Goal: Information Seeking & Learning: Understand process/instructions

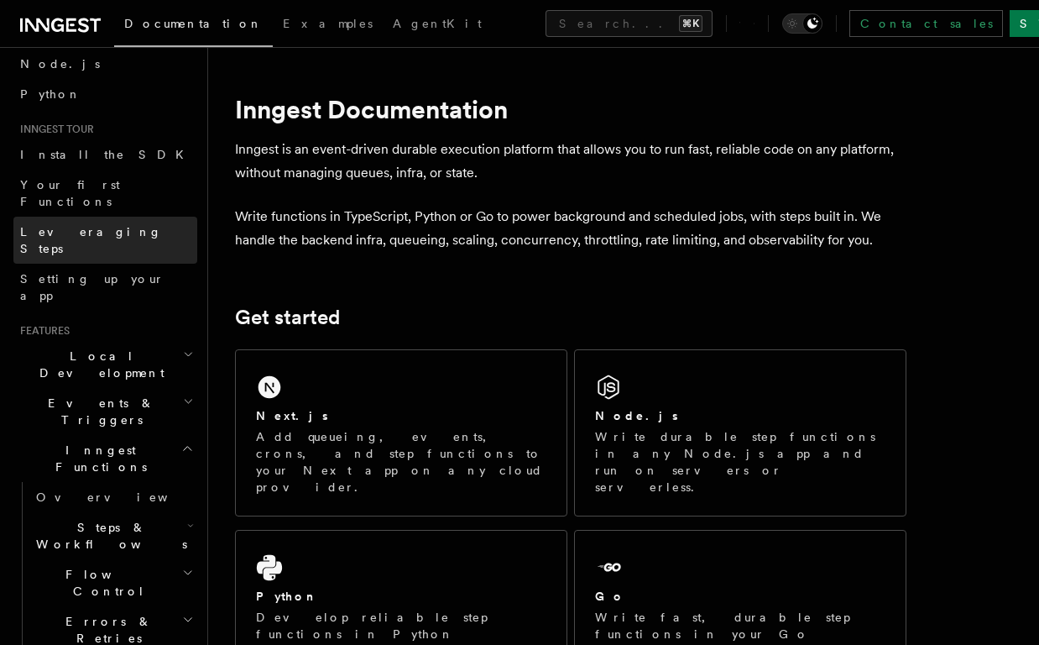
scroll to position [116, 0]
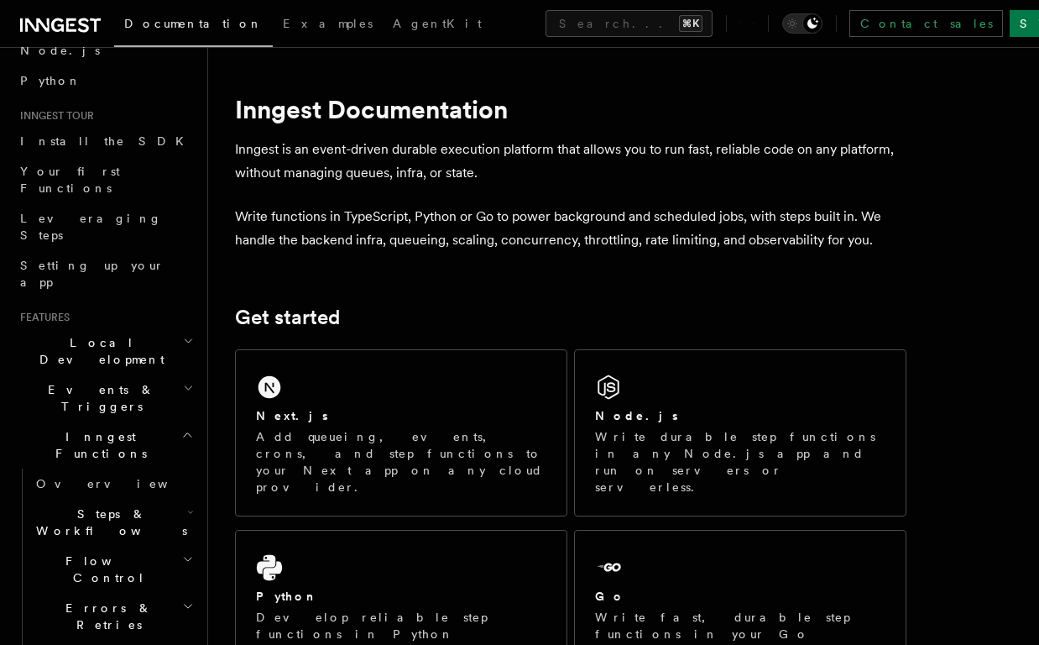
click at [186, 428] on icon "button" at bounding box center [187, 434] width 13 height 13
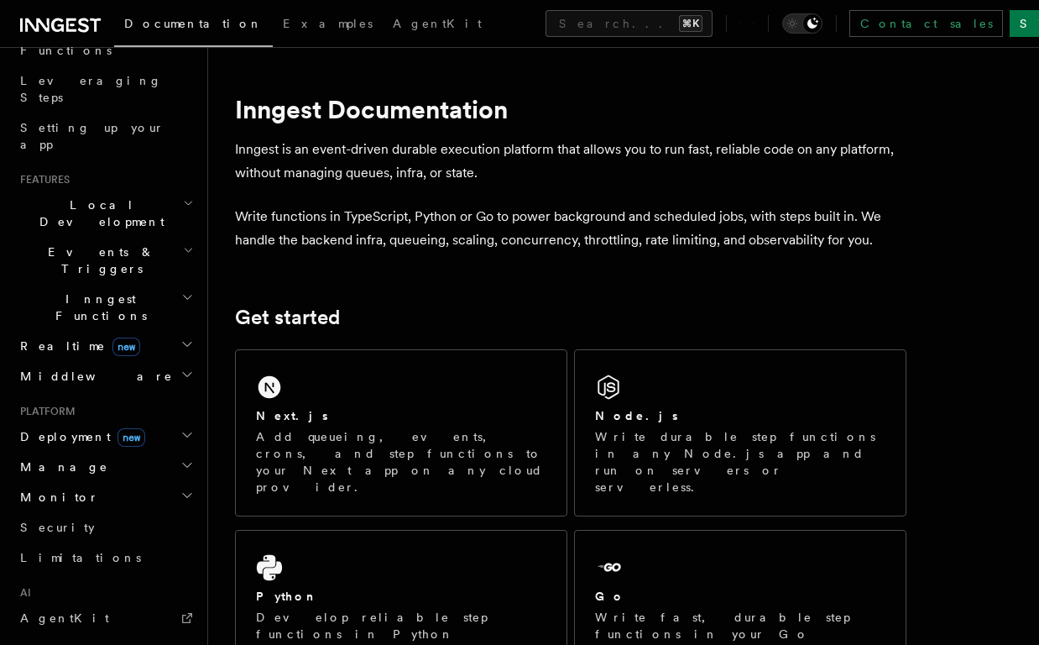
scroll to position [266, 0]
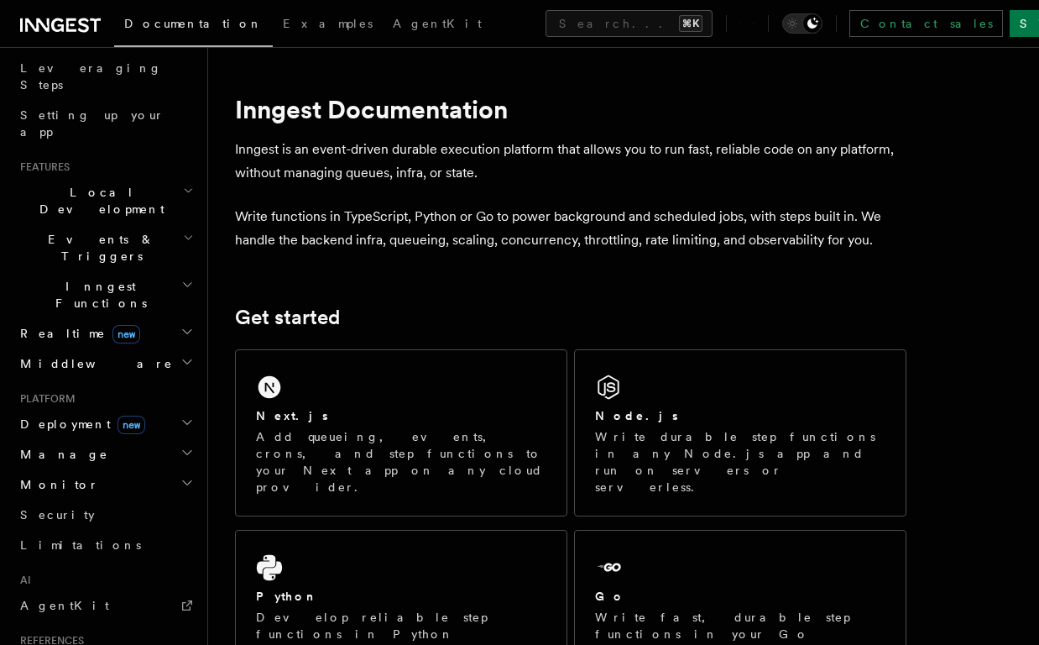
click at [153, 409] on h2 "Deployment new" at bounding box center [105, 424] width 184 height 30
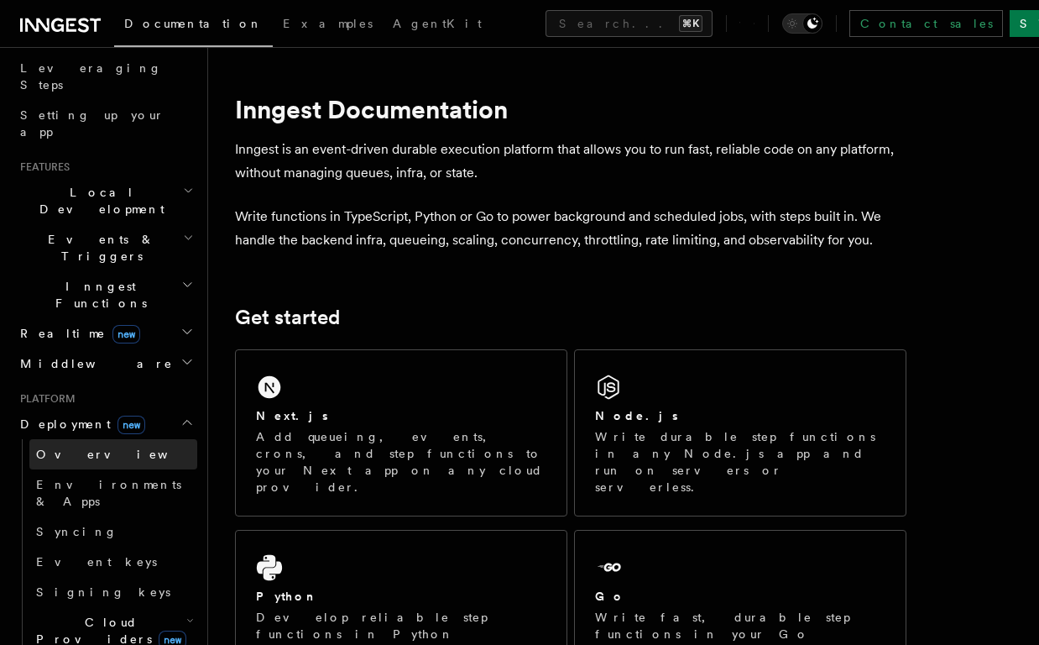
click at [72, 448] on span "Overview" at bounding box center [122, 454] width 173 height 13
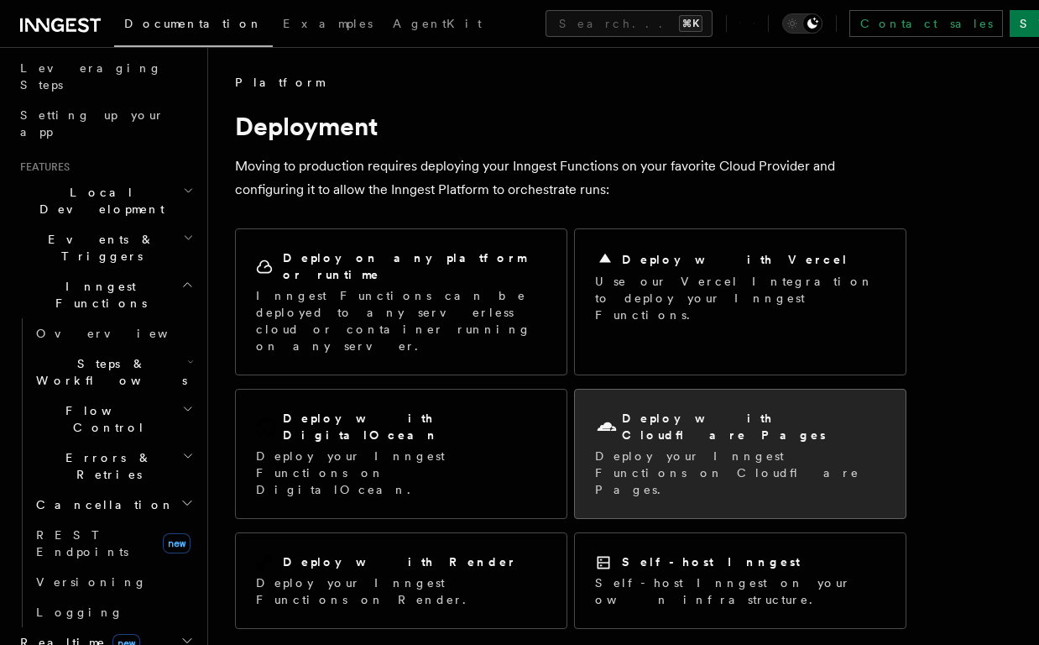
click at [703, 410] on h2 "Deploy with Cloudflare Pages" at bounding box center [754, 427] width 264 height 34
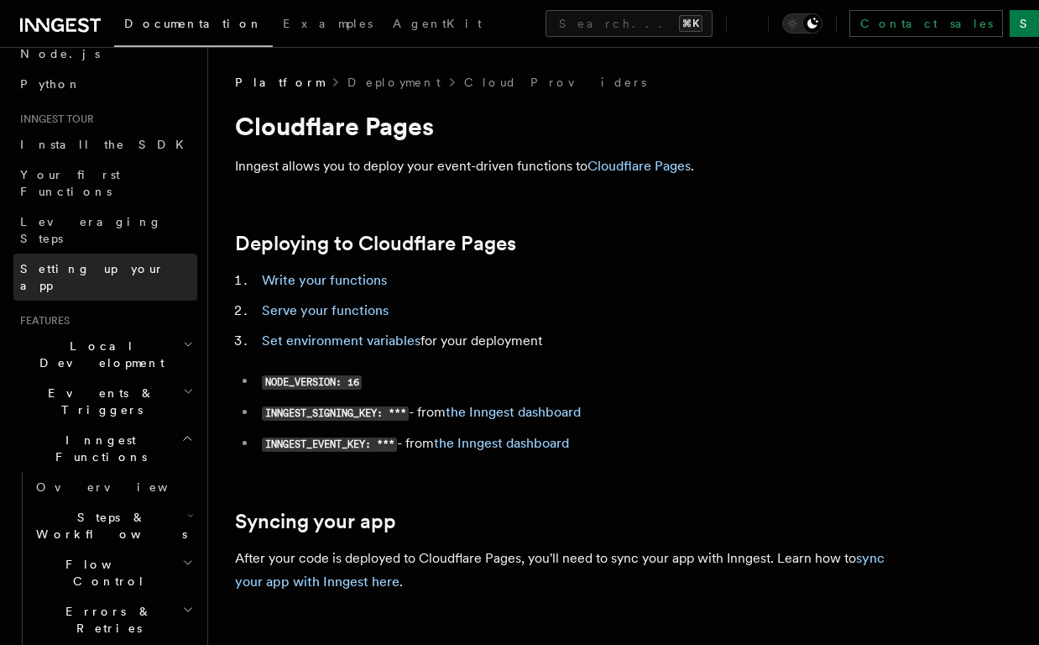
scroll to position [127, 0]
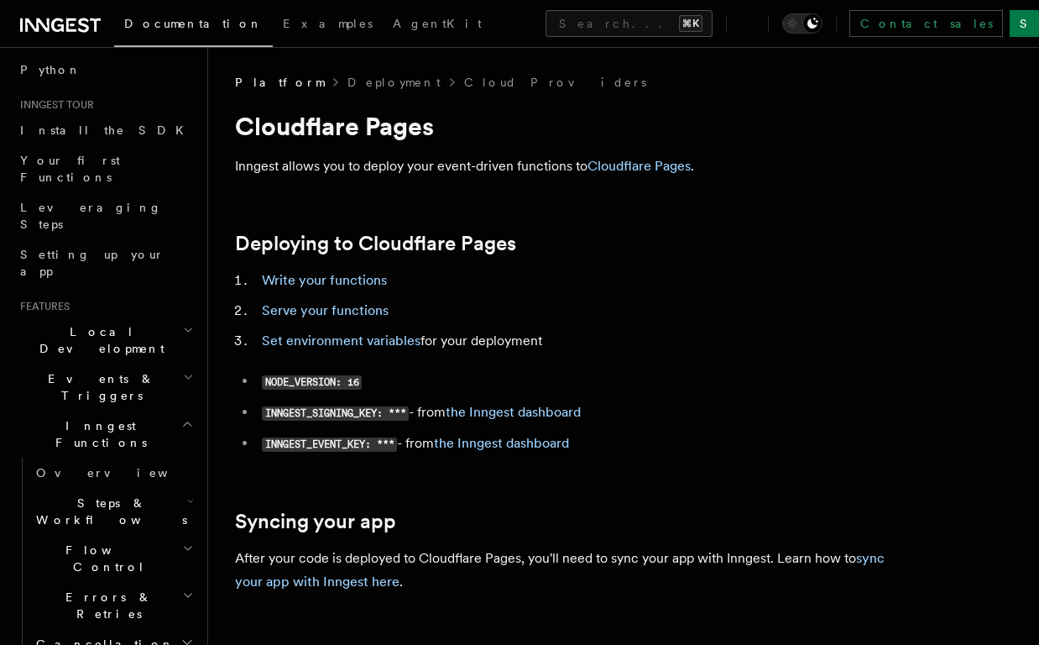
click at [187, 417] on icon "button" at bounding box center [187, 423] width 13 height 13
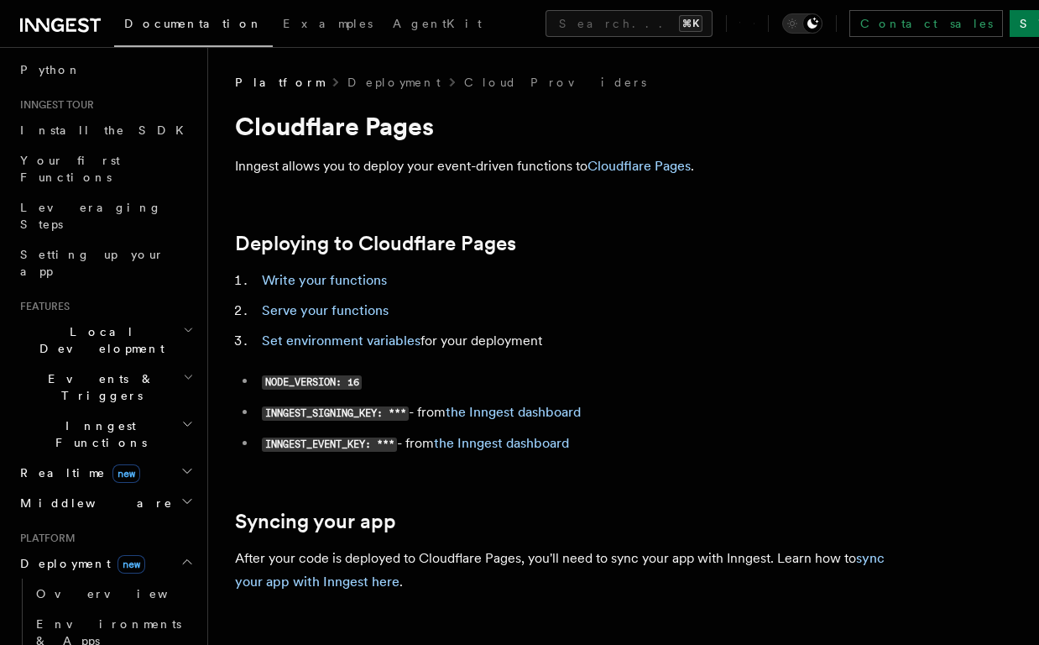
click at [192, 464] on icon "button" at bounding box center [187, 470] width 13 height 13
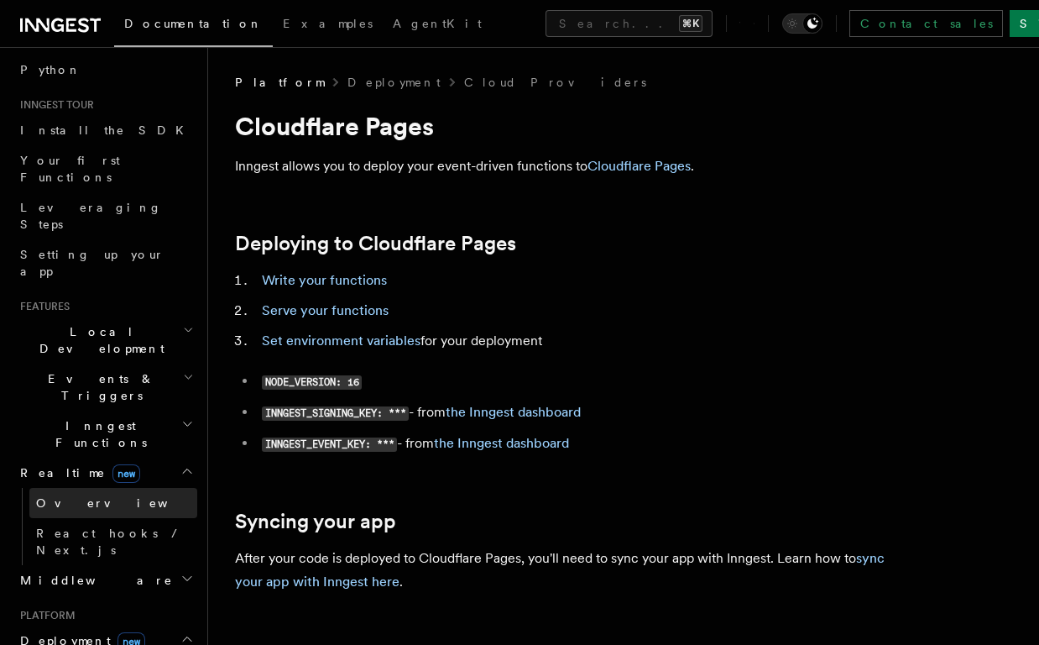
click at [72, 496] on span "Overview" at bounding box center [122, 502] width 173 height 13
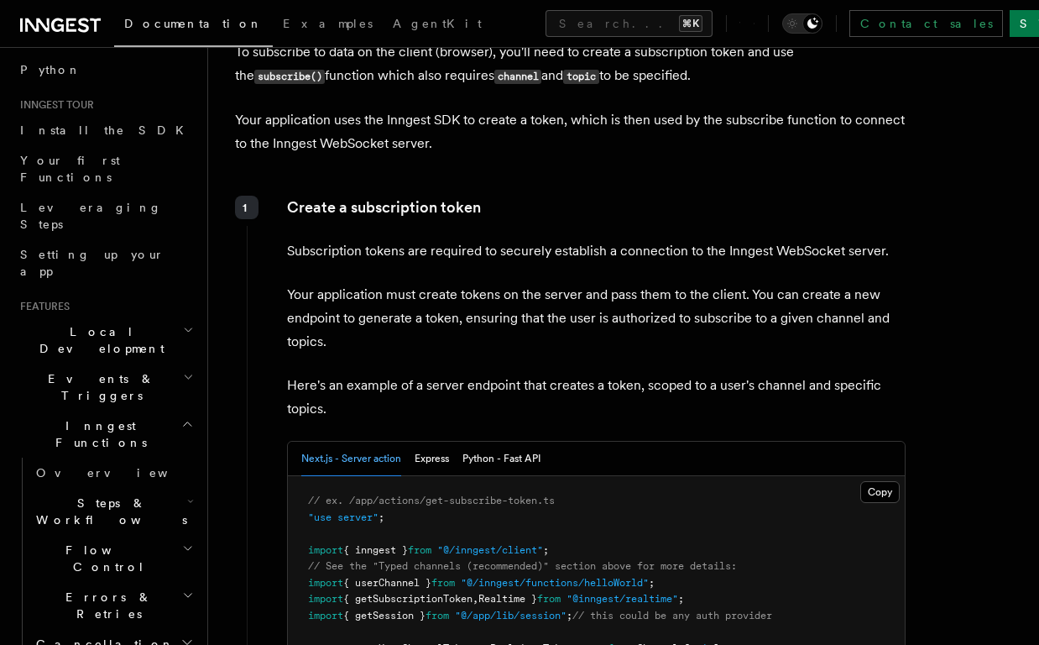
scroll to position [1940, 0]
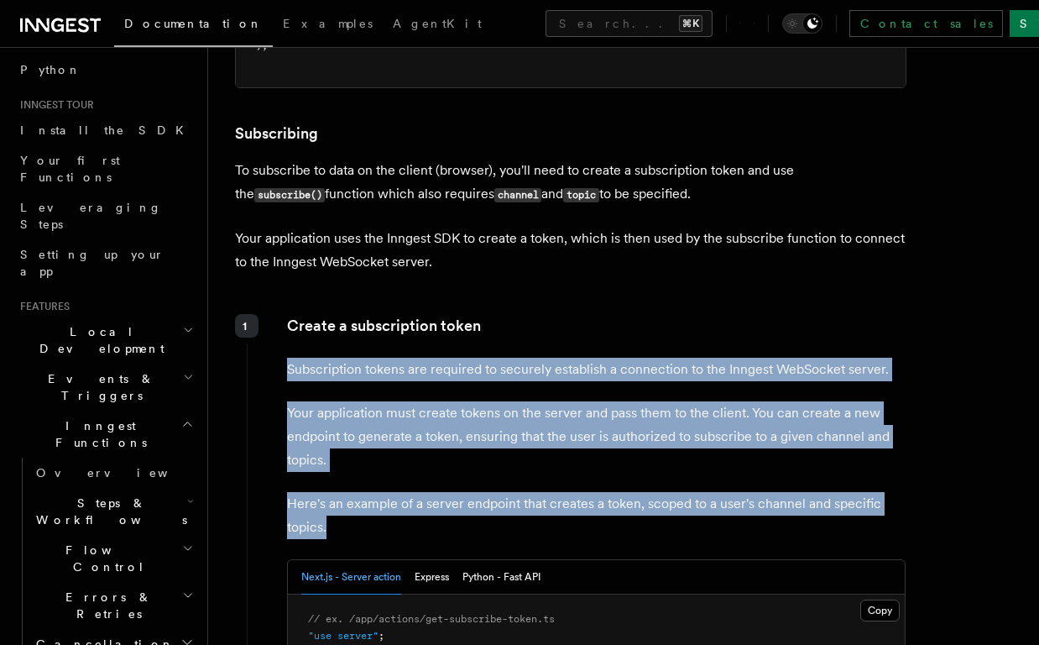
drag, startPoint x: 525, startPoint y: 355, endPoint x: 512, endPoint y: 535, distance: 180.1
click at [512, 535] on p "Here's an example of a server endpoint that creates a token, scoped to a user's…" at bounding box center [596, 515] width 619 height 47
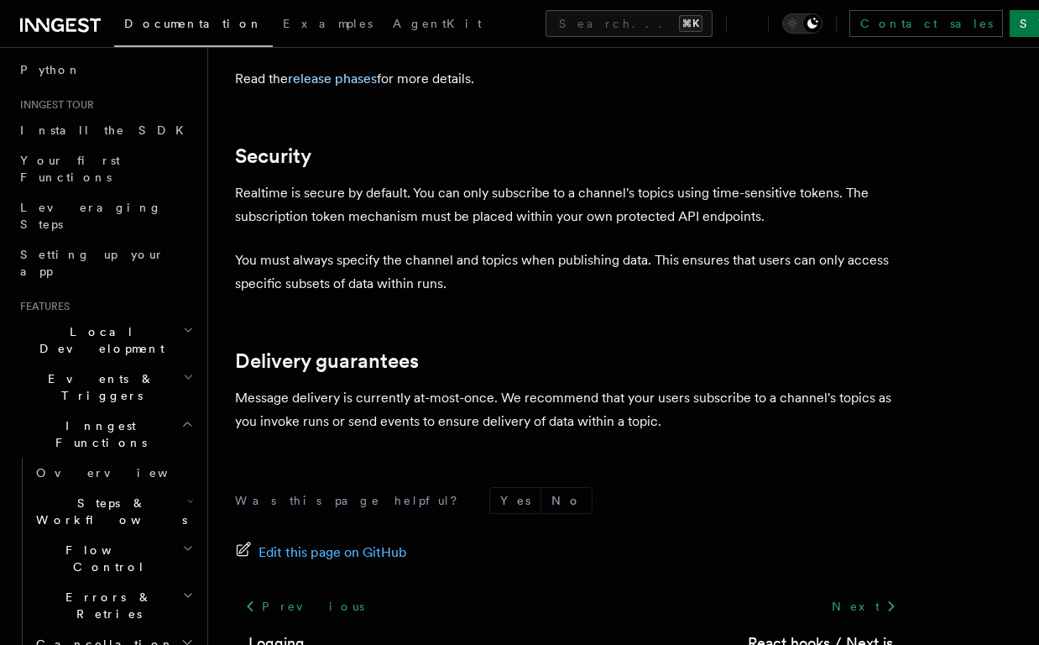
scroll to position [4699, 0]
